Goal: Find specific page/section

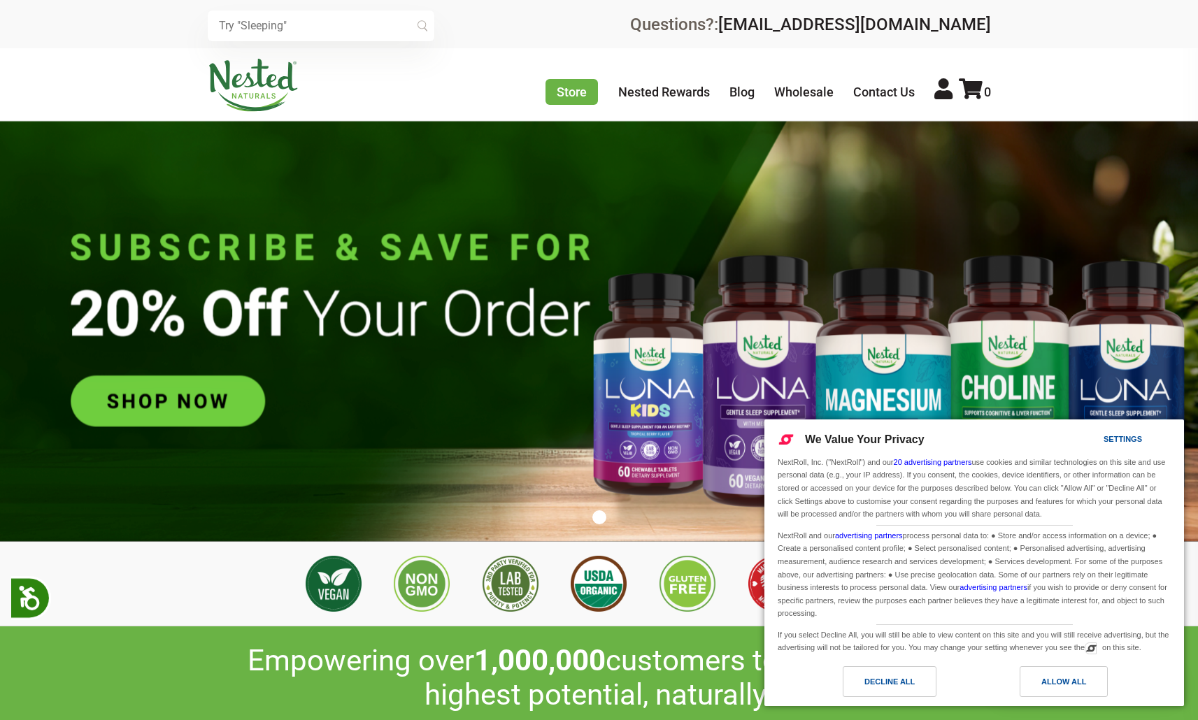
scroll to position [0, 491]
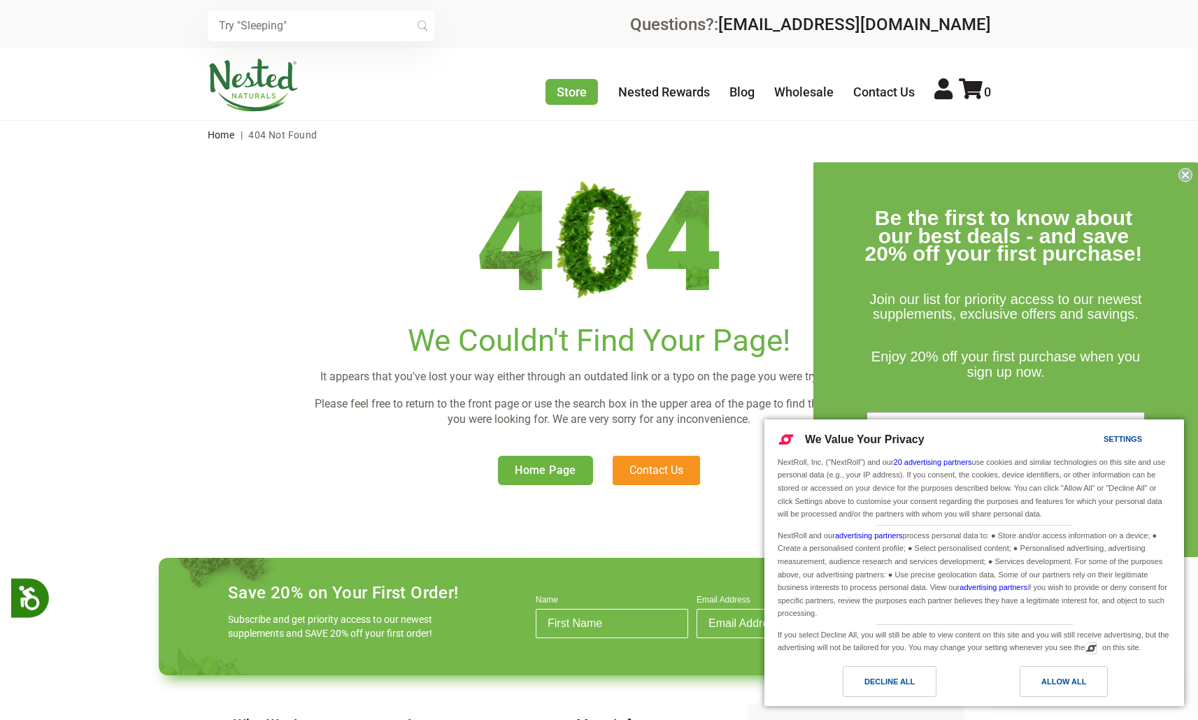
scroll to position [284, 0]
